Goal: Task Accomplishment & Management: Manage account settings

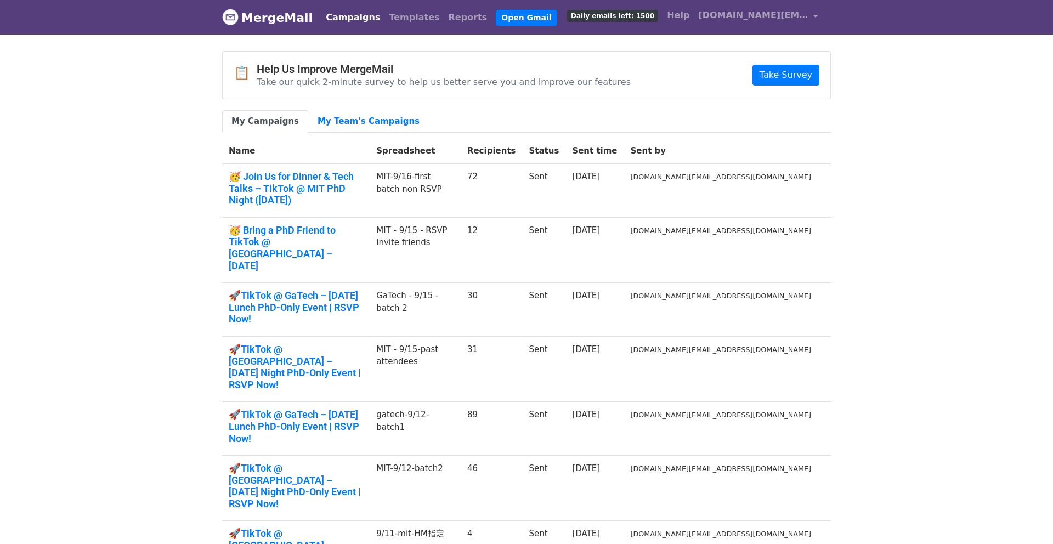
click at [274, 18] on link "MergeMail" at bounding box center [267, 17] width 91 height 23
click at [815, 16] on link "[DOMAIN_NAME][EMAIL_ADDRESS][DOMAIN_NAME]" at bounding box center [758, 17] width 128 height 26
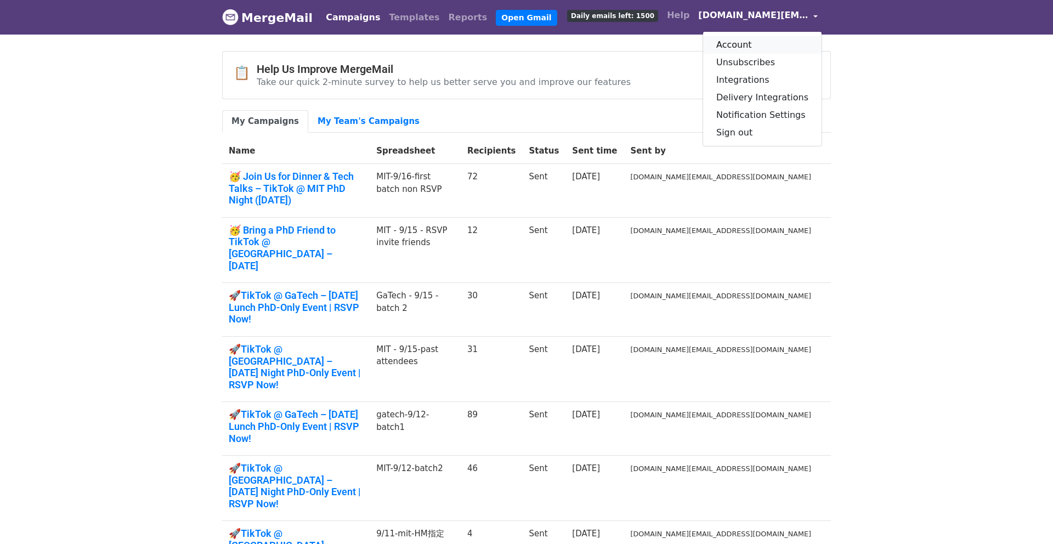
click at [772, 45] on link "Account" at bounding box center [762, 45] width 119 height 18
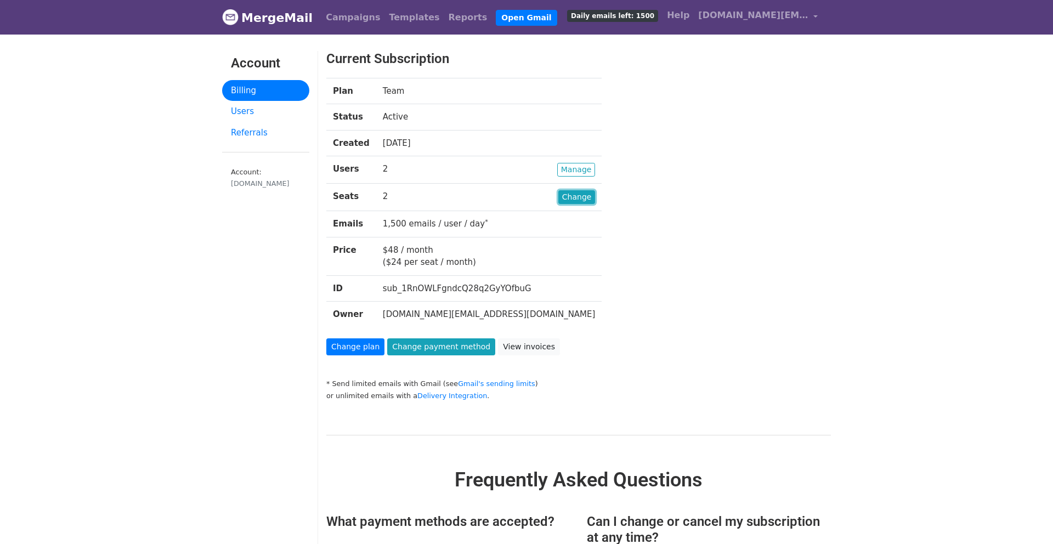
click at [559, 204] on link "Change" at bounding box center [577, 197] width 37 height 14
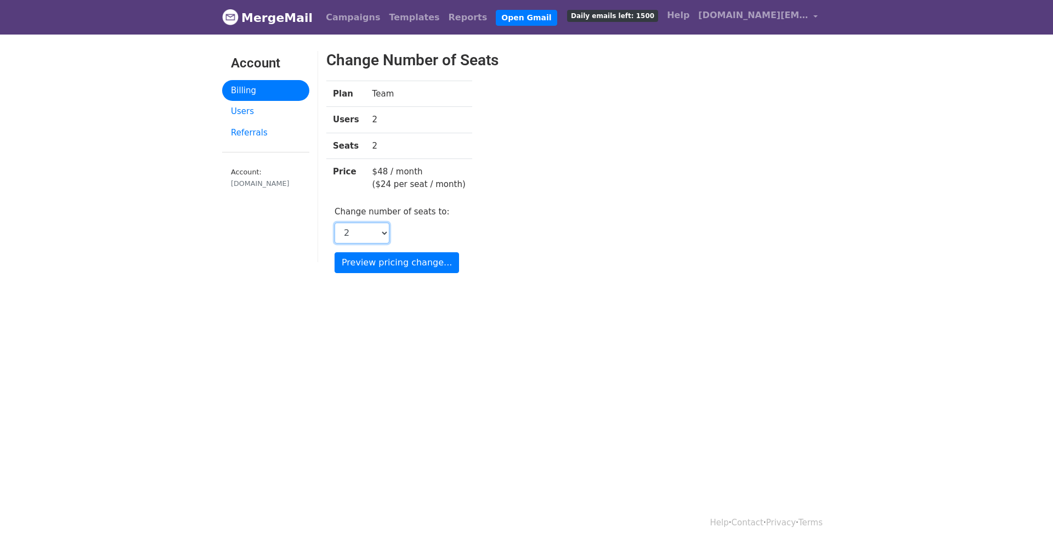
click at [387, 224] on select "1 2 3 4 5 6 7 8 9 10 11 12 13 14 15 16 17 18 19 20 21 22 23 24 25 26 27 28 29 3…" at bounding box center [362, 233] width 55 height 21
select select "4"
click at [335, 223] on select "1 2 3 4 5 6 7 8 9 10 11 12 13 14 15 16 17 18 19 20 21 22 23 24 25 26 27 28 29 3…" at bounding box center [362, 233] width 55 height 21
click at [426, 262] on input "Preview pricing change..." at bounding box center [397, 262] width 125 height 21
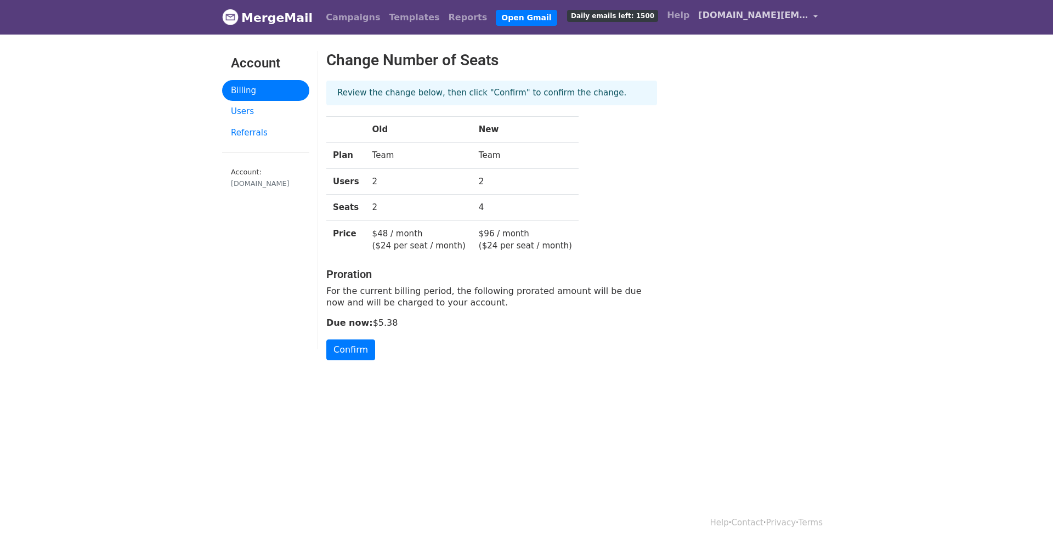
click at [760, 20] on span "[DOMAIN_NAME][EMAIL_ADDRESS][DOMAIN_NAME]" at bounding box center [753, 15] width 110 height 13
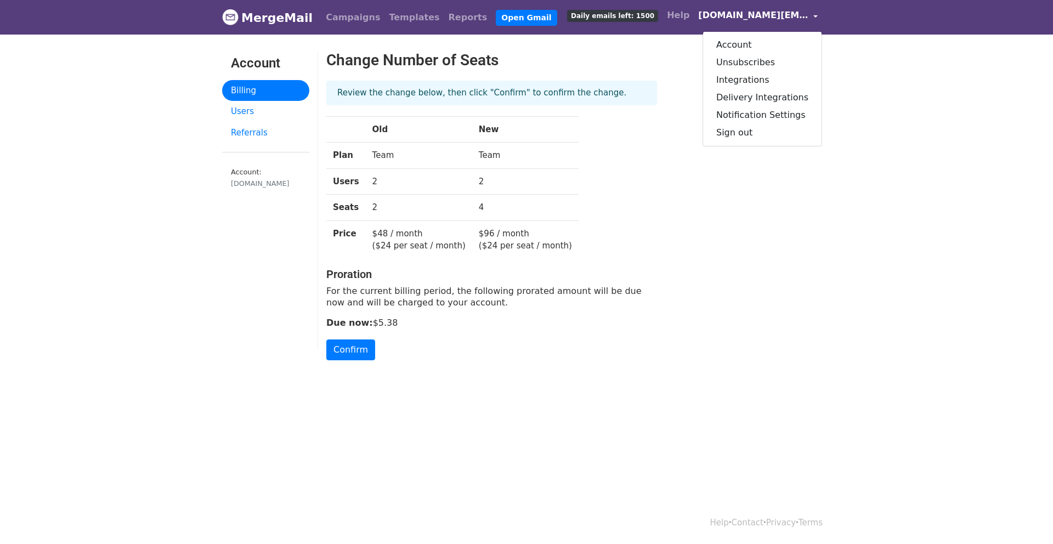
click at [428, 328] on p "Due now: $5.38" at bounding box center [491, 323] width 331 height 12
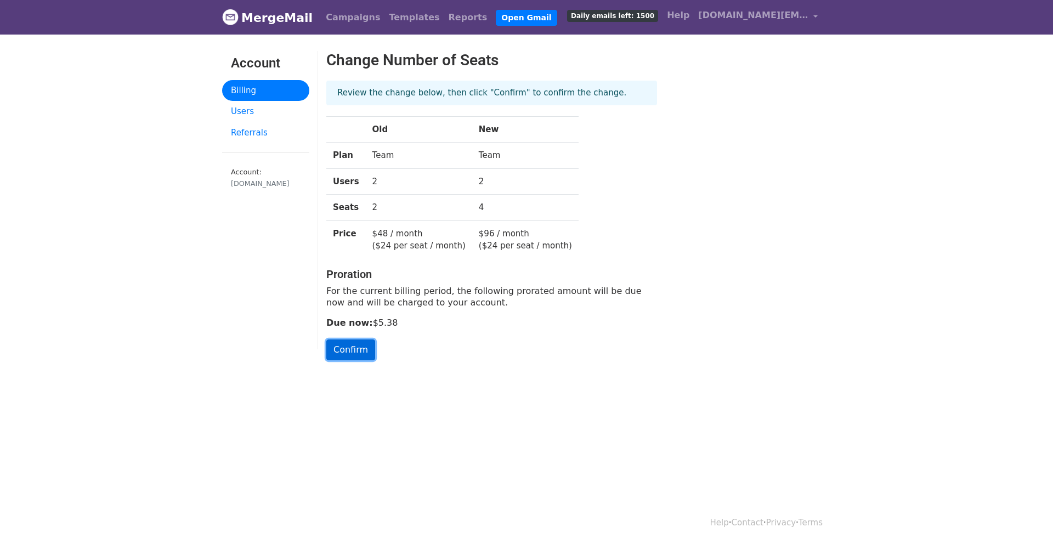
click at [365, 348] on input "Confirm" at bounding box center [350, 350] width 49 height 21
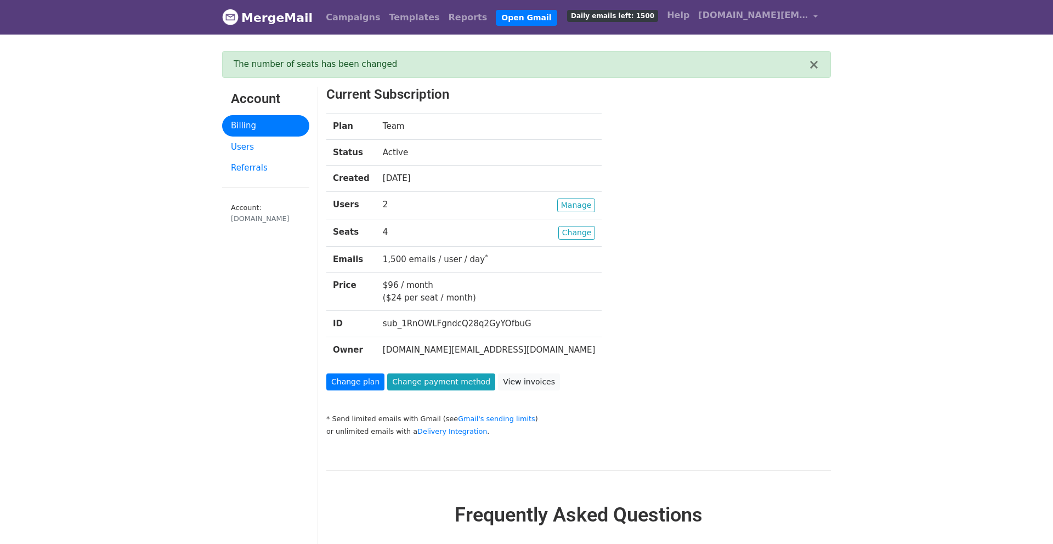
scroll to position [15, 0]
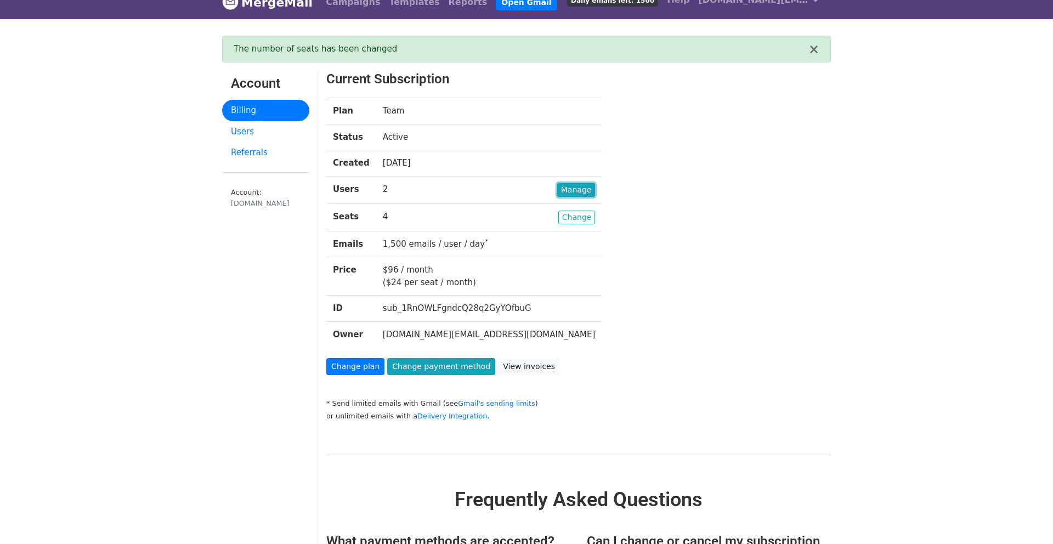
click at [557, 196] on link "Manage" at bounding box center [576, 190] width 38 height 14
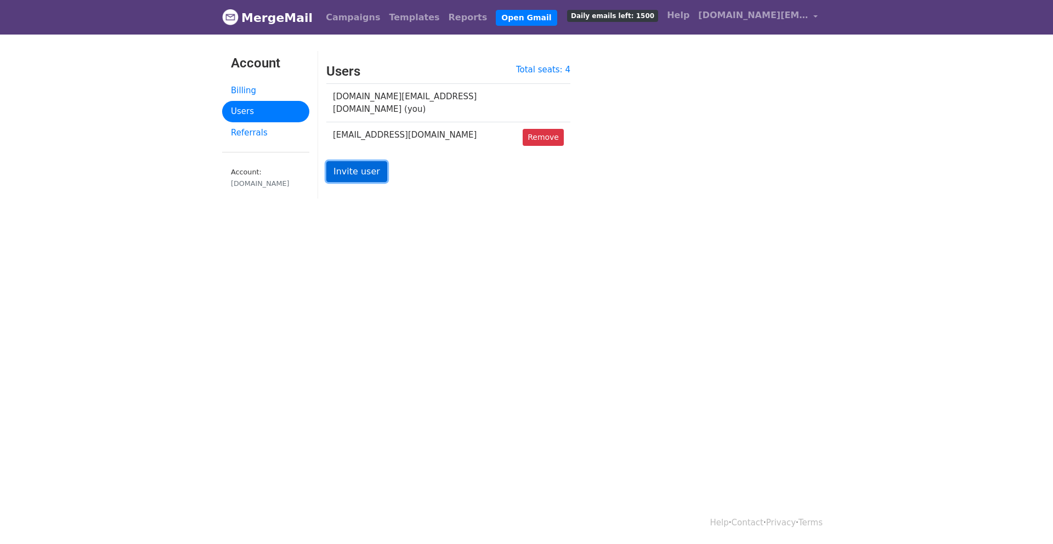
click at [376, 164] on link "Invite user" at bounding box center [356, 171] width 61 height 21
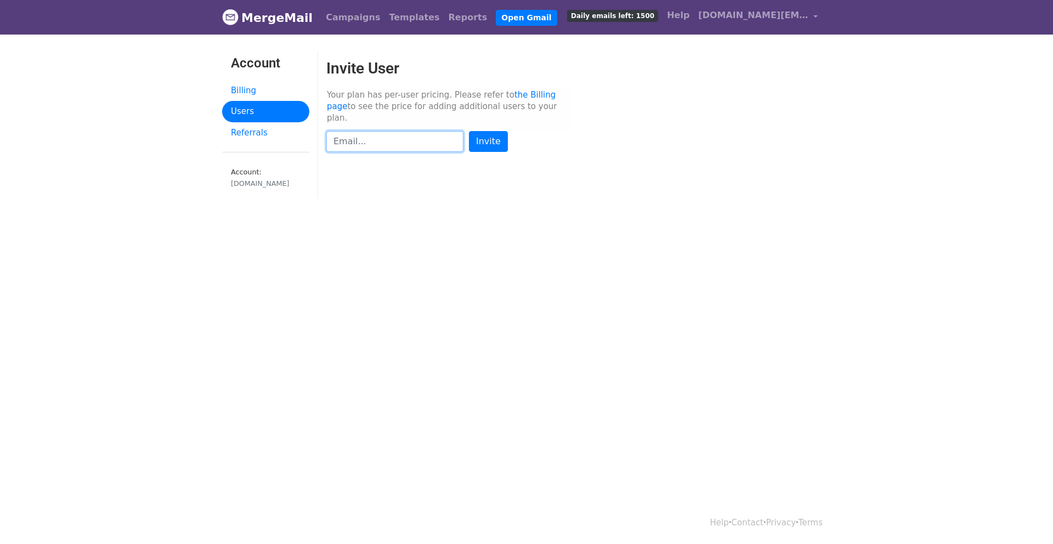
paste input "[EMAIL_ADDRESS][DOMAIN_NAME]"
type input "[EMAIL_ADDRESS][DOMAIN_NAME]"
click at [483, 131] on input "Invite" at bounding box center [488, 141] width 39 height 21
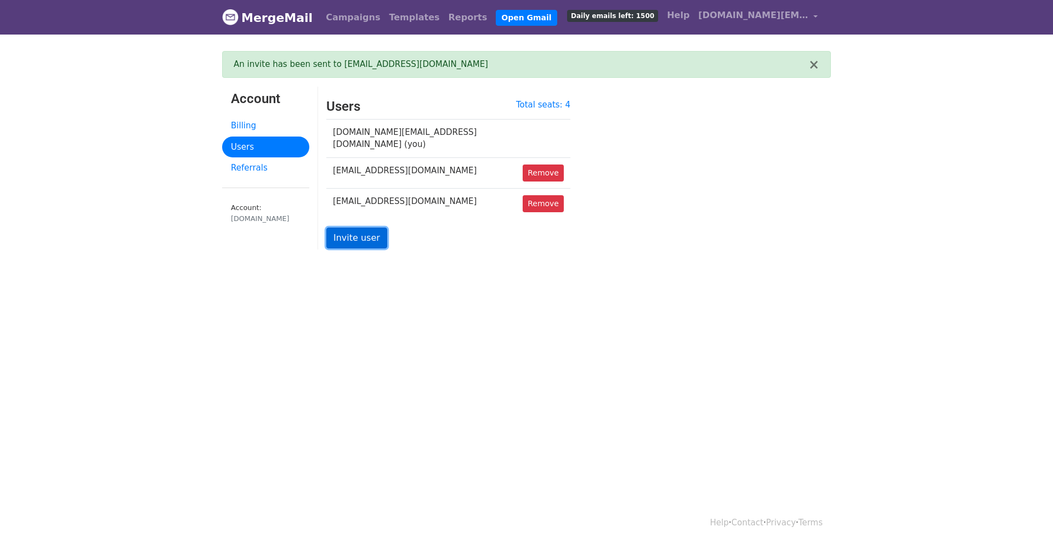
click at [366, 228] on link "Invite user" at bounding box center [356, 238] width 61 height 21
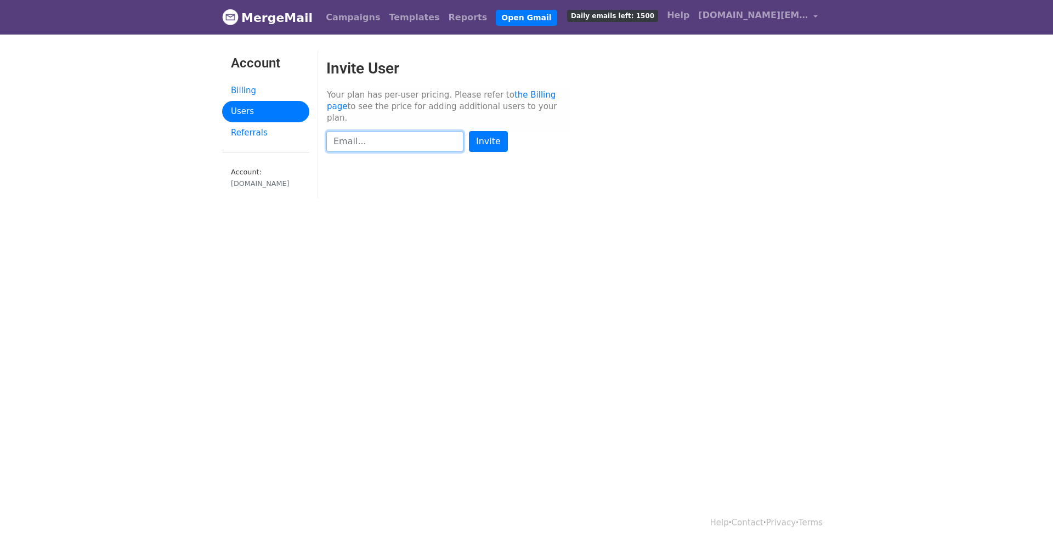
scroll to position [1, 0]
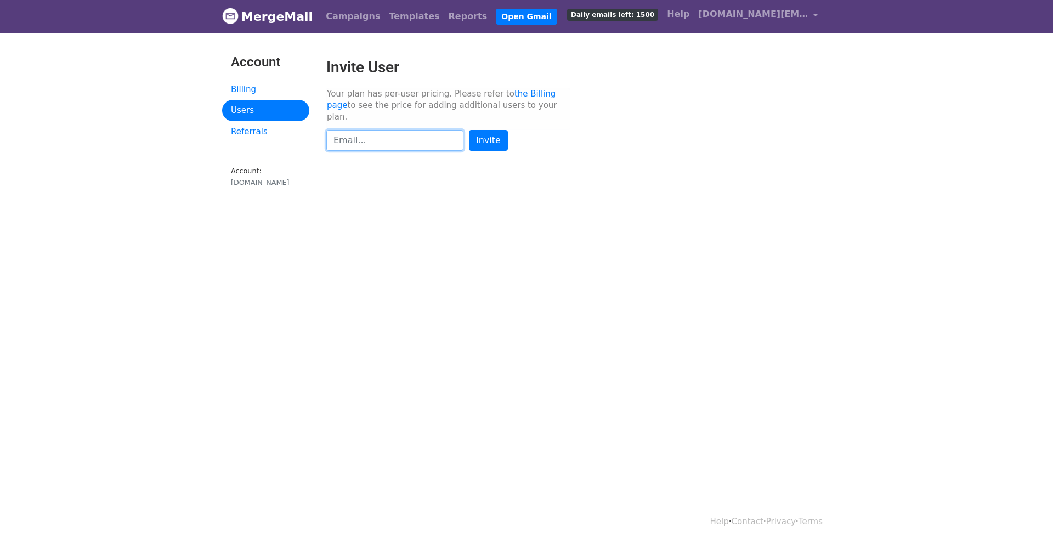
paste input "[EMAIL_ADDRESS][DOMAIN_NAME]"
type input "[EMAIL_ADDRESS][DOMAIN_NAME]"
click at [472, 130] on input "Invite" at bounding box center [488, 140] width 39 height 21
